Goal: Information Seeking & Learning: Learn about a topic

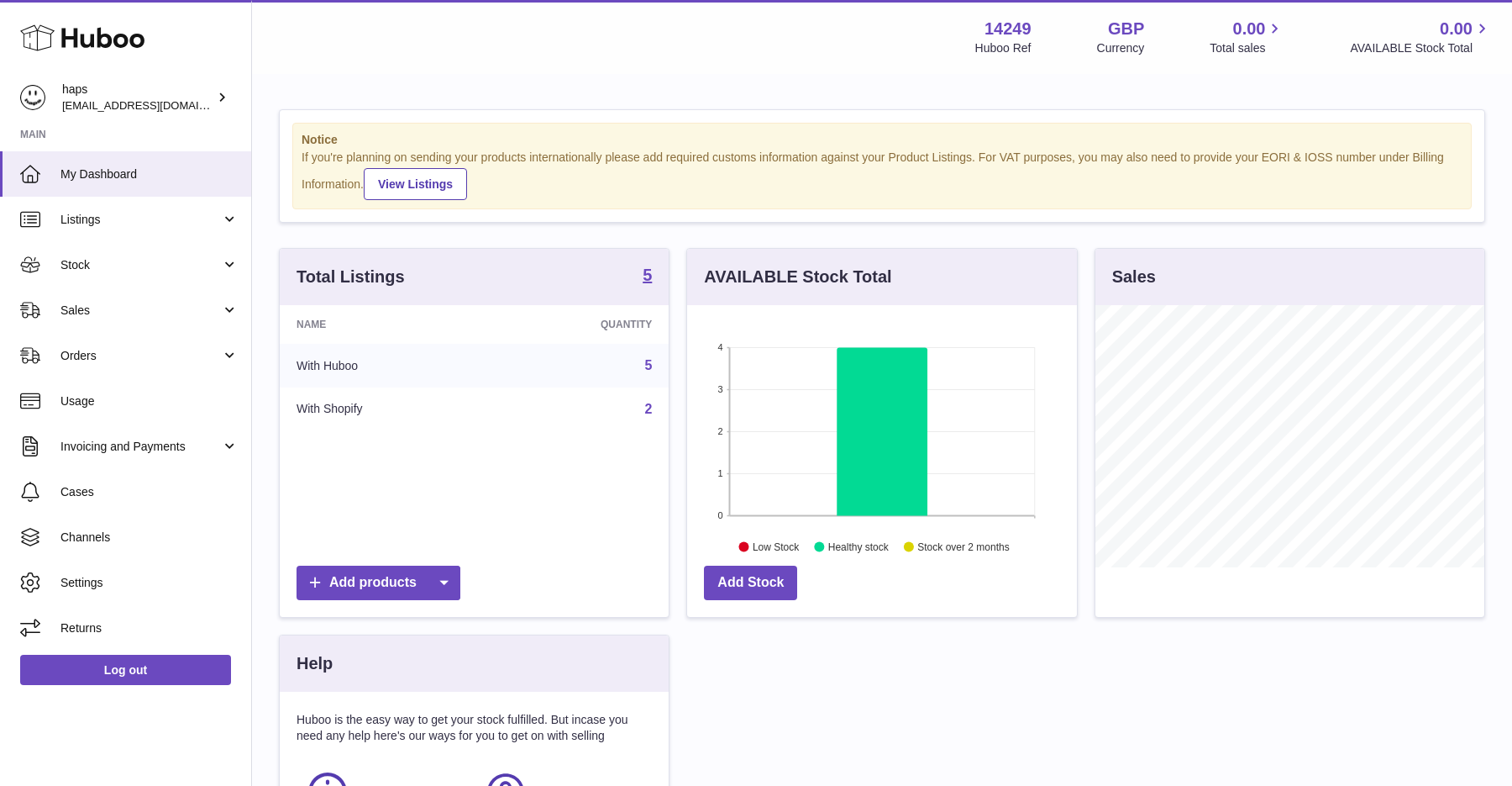
scroll to position [262, 389]
click at [151, 447] on span "Invoicing and Payments" at bounding box center [141, 447] width 160 height 16
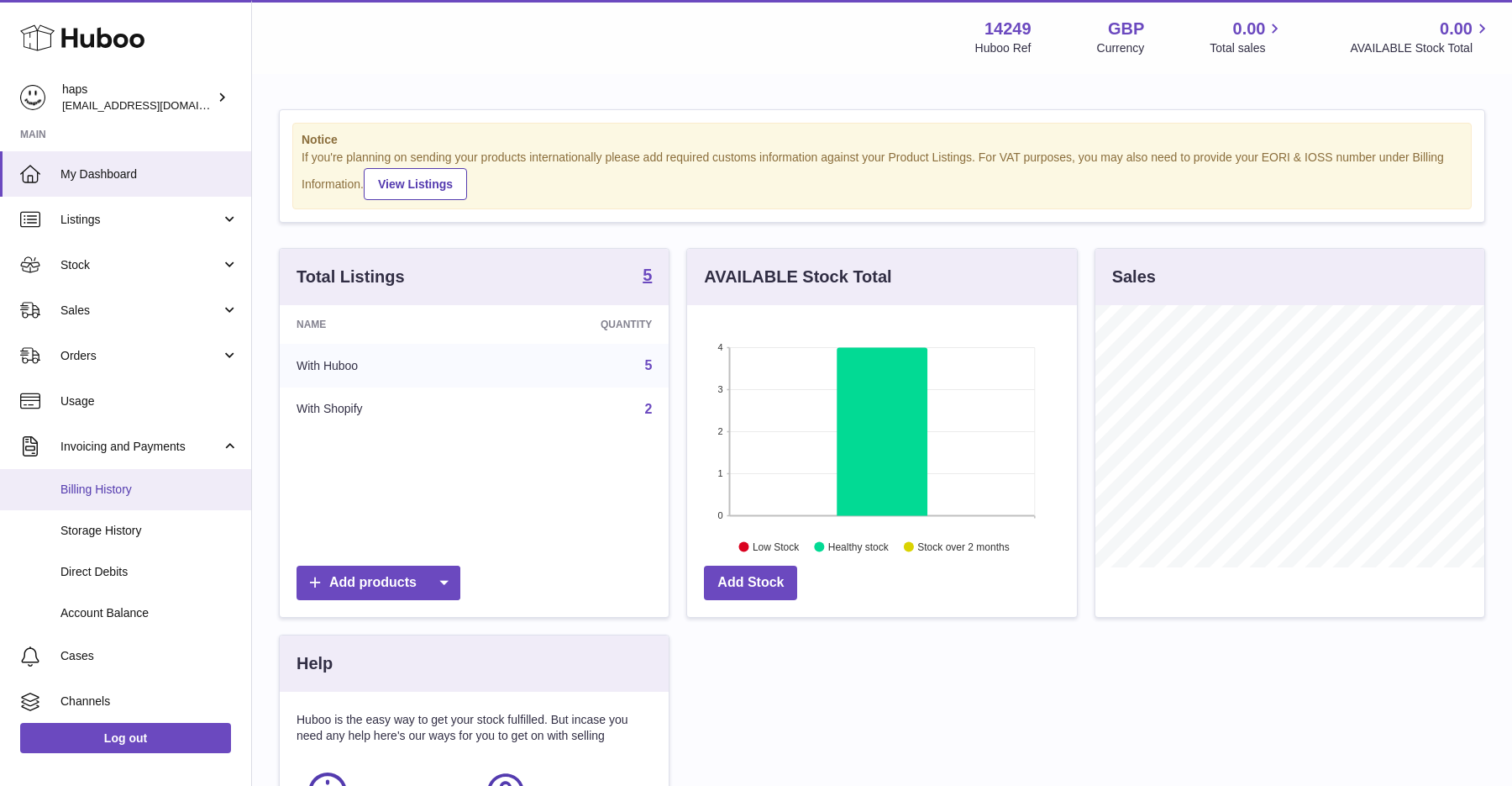
click at [97, 498] on link "Billing History" at bounding box center [125, 489] width 251 height 41
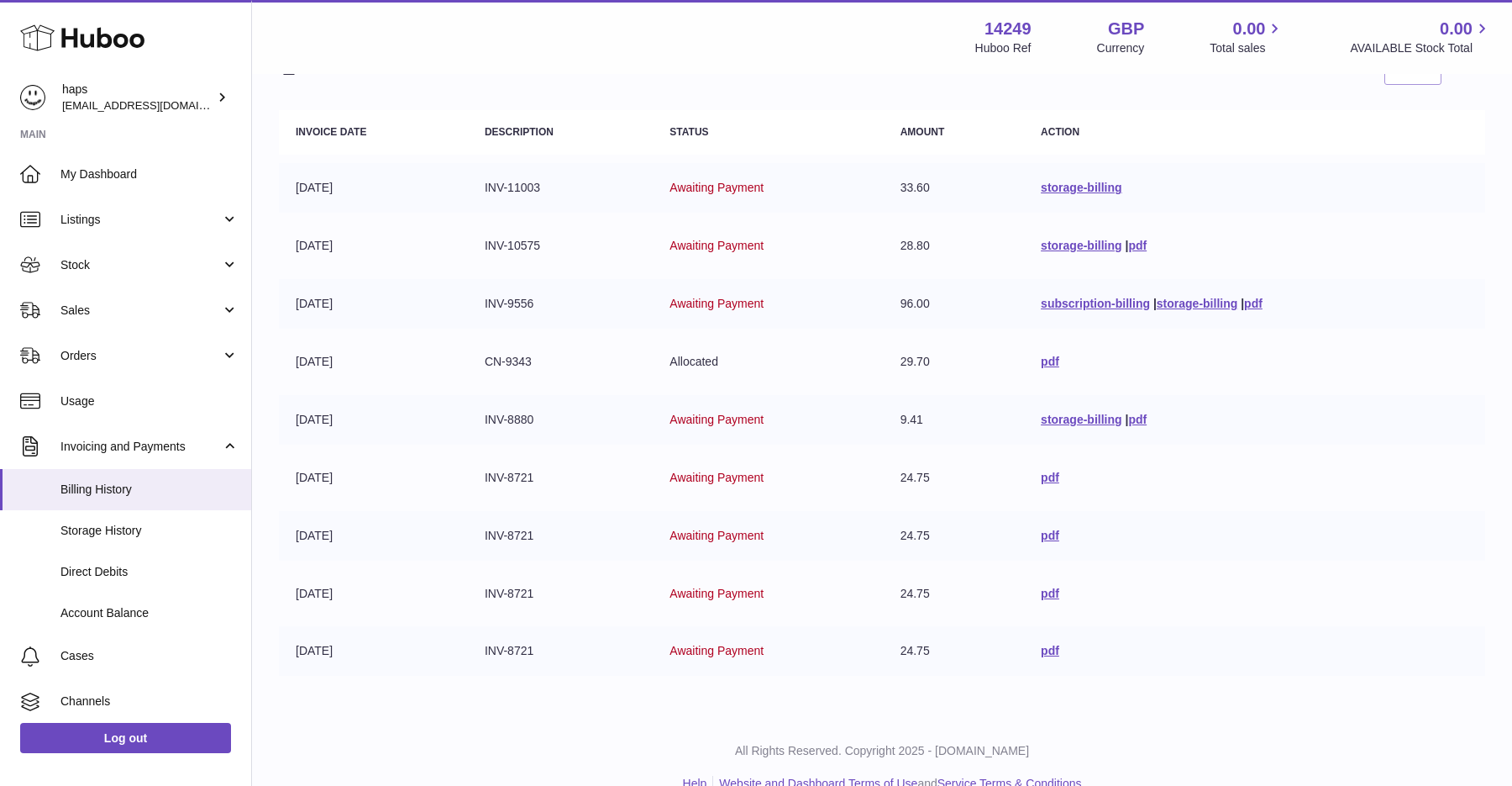
scroll to position [177, 0]
click at [90, 394] on span "Usage" at bounding box center [150, 401] width 178 height 16
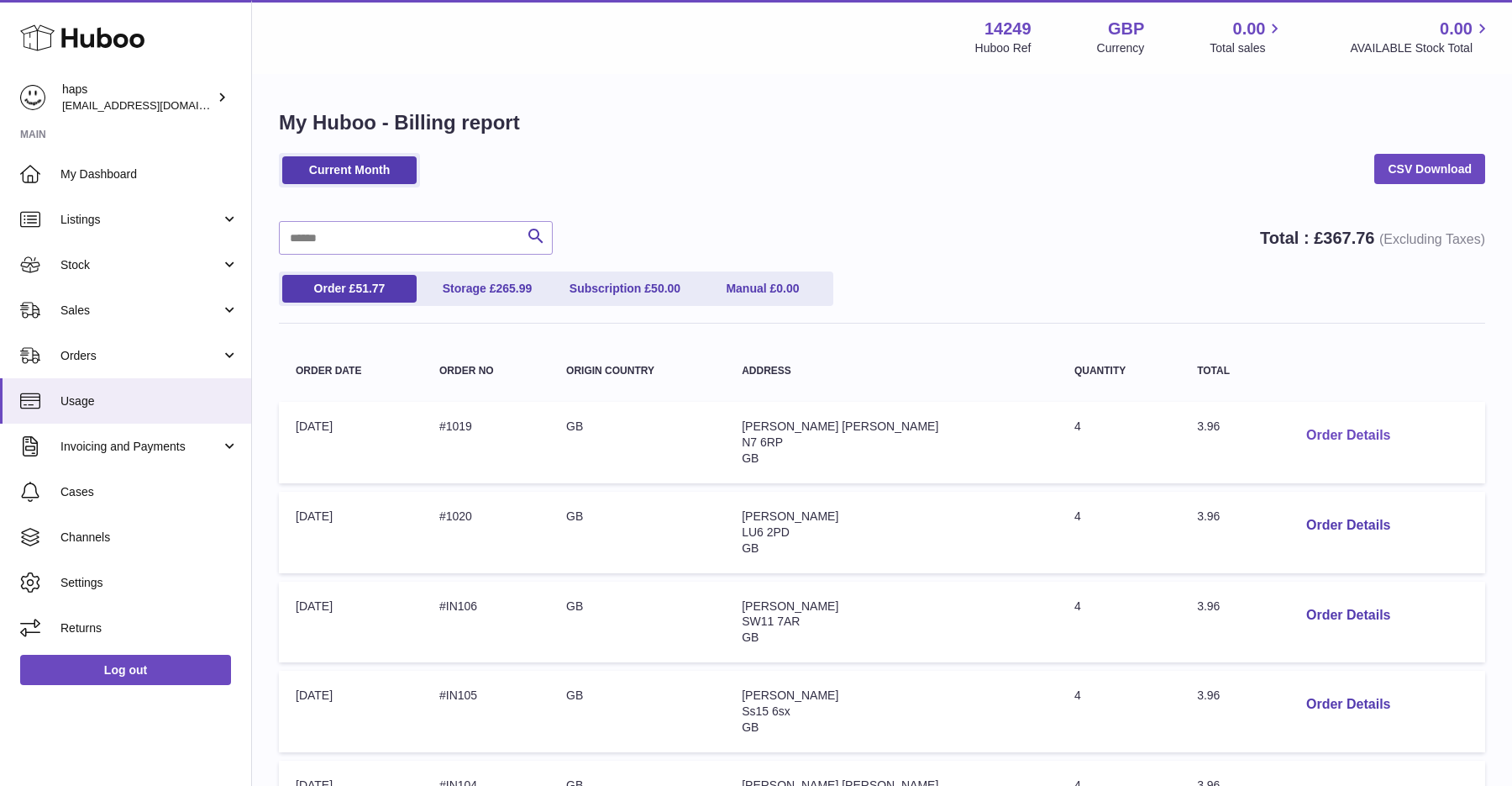
click at [1306, 430] on button "Order Details" at bounding box center [1348, 436] width 110 height 35
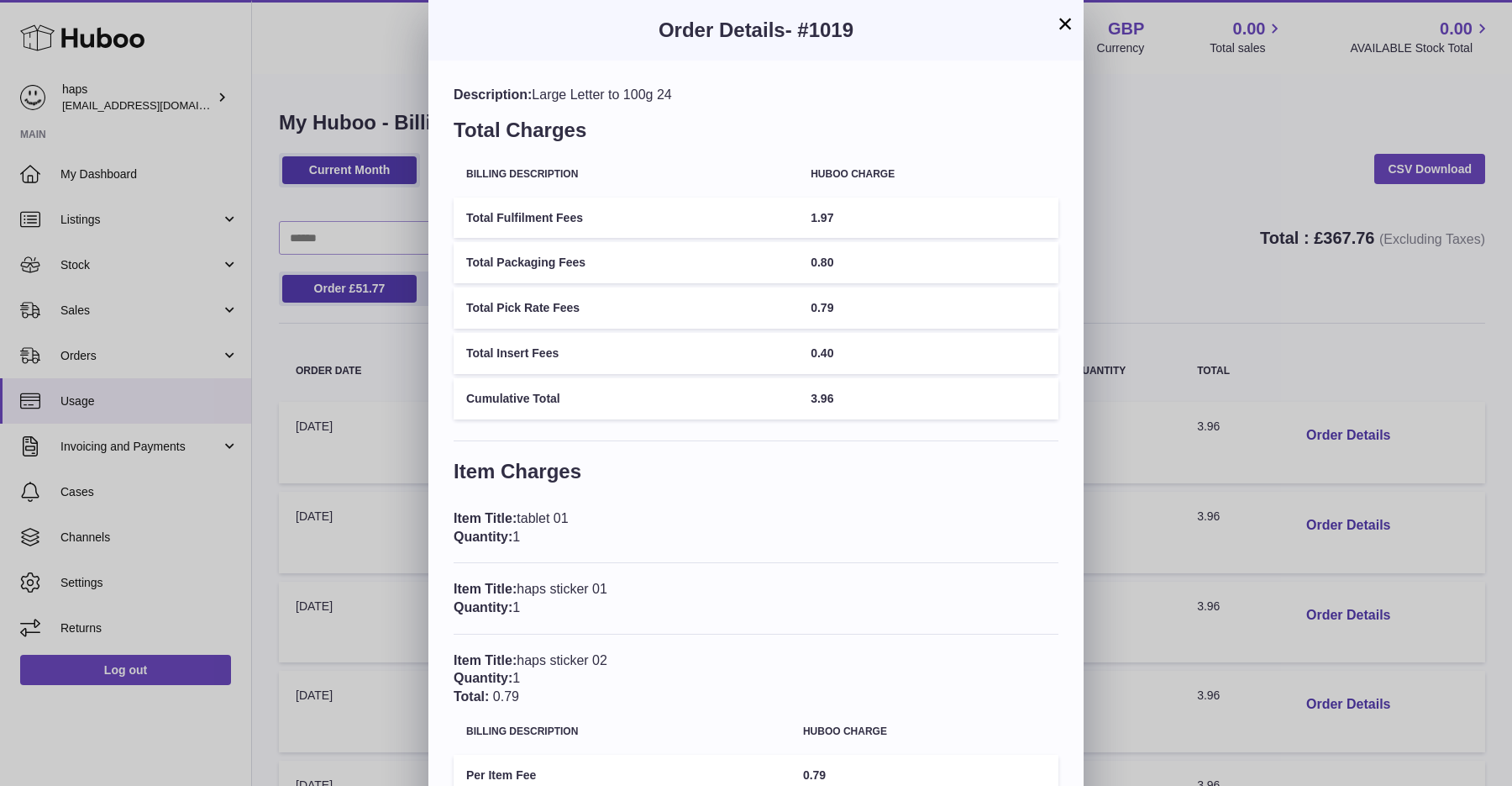
click at [238, 290] on div "× Order Details - #1019 Description: Large Letter to 100g 24 Total Charges Bill…" at bounding box center [756, 482] width 1512 height 964
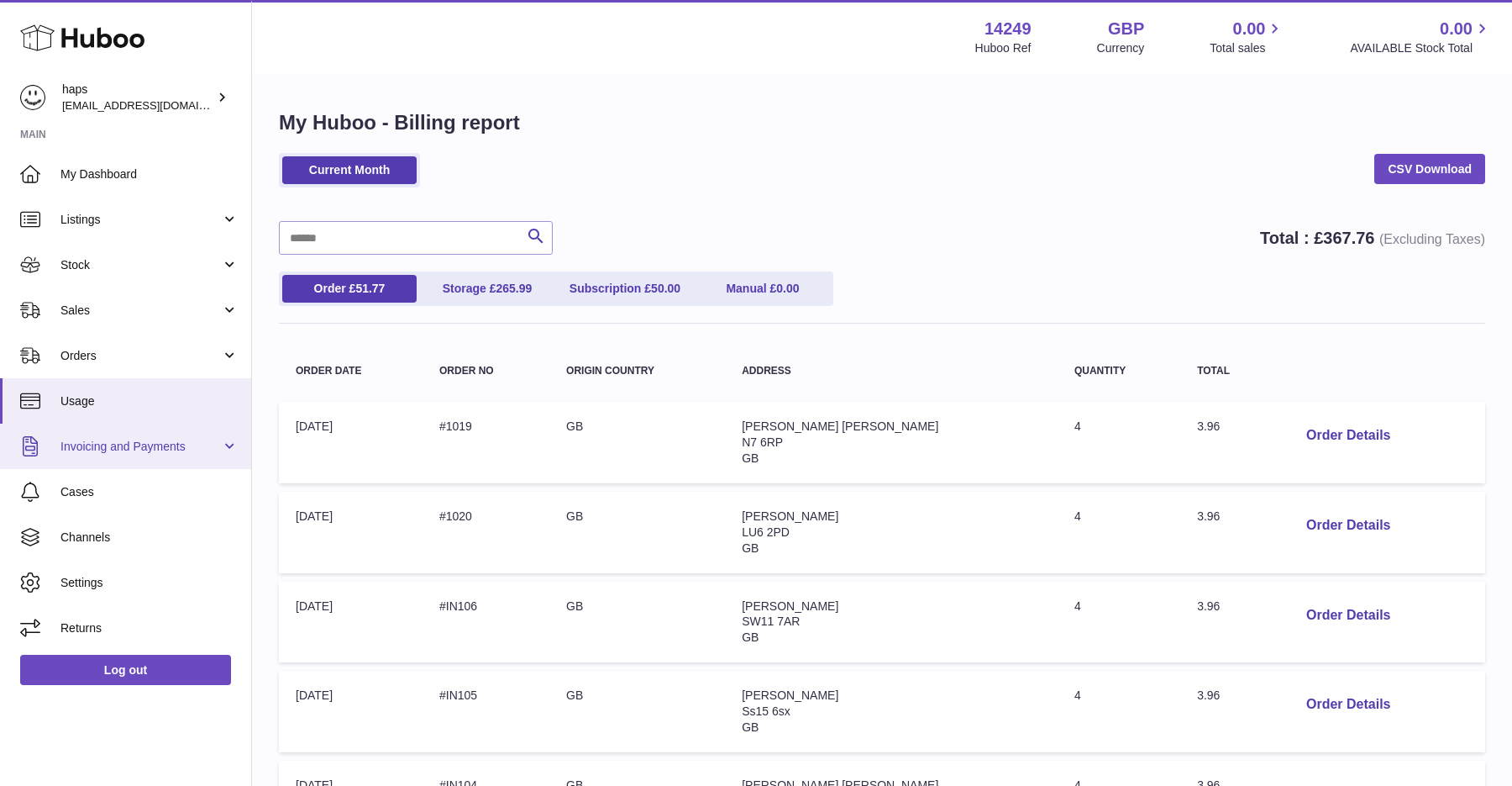
click at [158, 443] on span "Invoicing and Payments" at bounding box center [141, 447] width 160 height 16
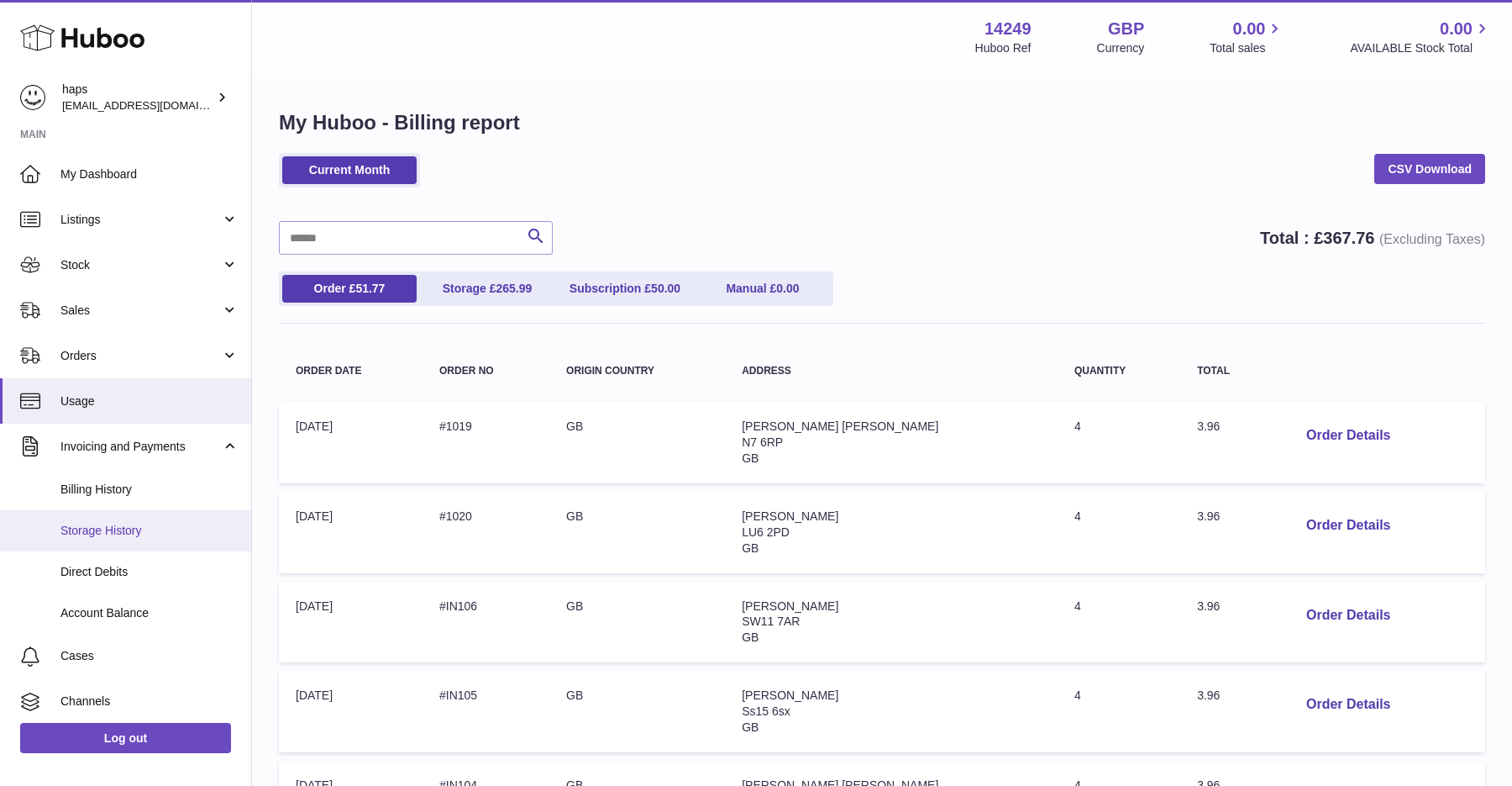
click at [110, 521] on link "Storage History" at bounding box center [125, 530] width 251 height 41
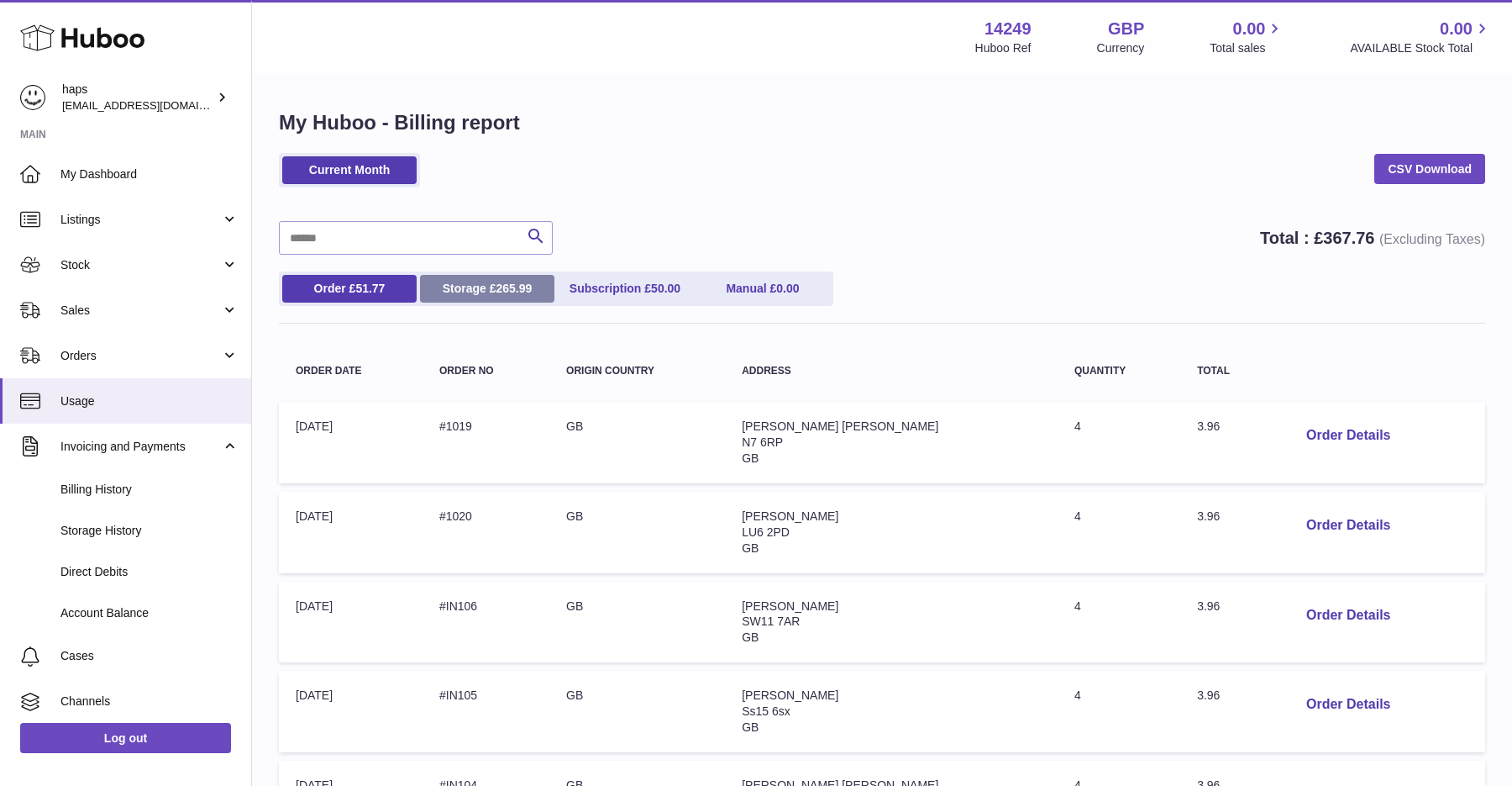
click at [471, 279] on link "Storage £ 265.99" at bounding box center [487, 289] width 134 height 28
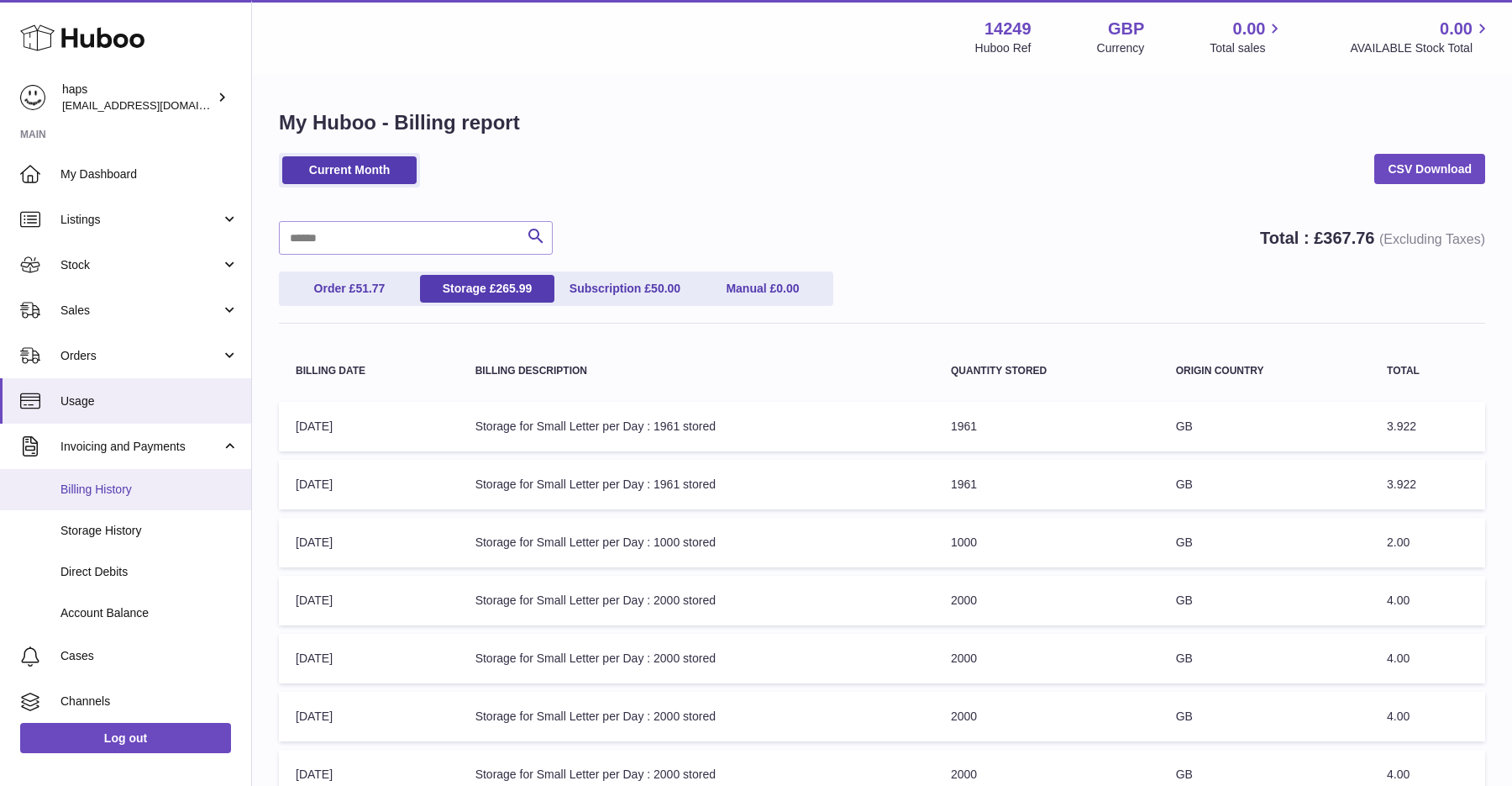
click at [110, 498] on link "Billing History" at bounding box center [125, 489] width 251 height 41
